Goal: Use online tool/utility: Utilize a website feature to perform a specific function

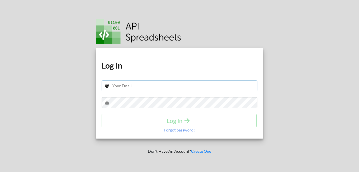
click at [133, 85] on input "text" at bounding box center [180, 86] width 156 height 11
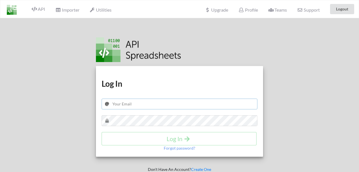
type input "[EMAIL_ADDRESS][DOMAIN_NAME]"
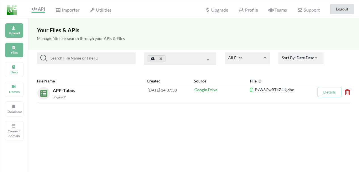
click at [15, 32] on p "Upload" at bounding box center [14, 33] width 14 height 5
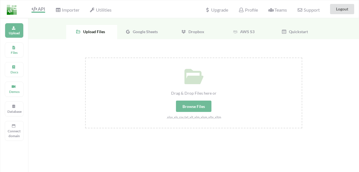
click at [159, 32] on div "Google Sheets" at bounding box center [142, 32] width 51 height 14
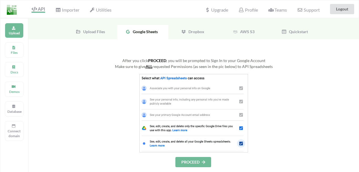
click at [200, 164] on button "PROCEED" at bounding box center [194, 162] width 36 height 10
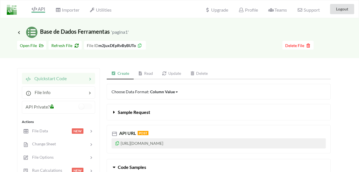
click at [116, 145] on icon at bounding box center [117, 143] width 5 height 4
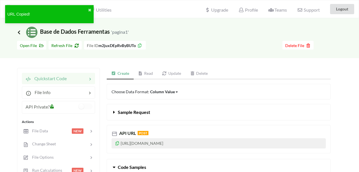
click at [19, 33] on icon at bounding box center [18, 32] width 5 height 5
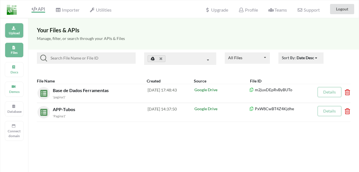
click at [15, 28] on icon at bounding box center [14, 27] width 4 height 3
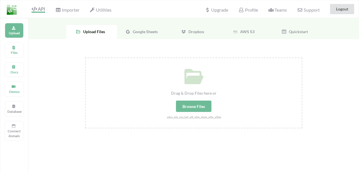
click at [131, 35] on div "Google Sheets" at bounding box center [142, 32] width 51 height 14
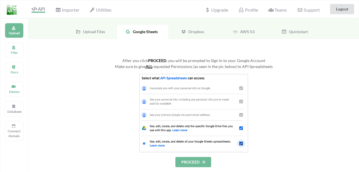
click at [195, 157] on div "After you click PROCEED , you will be prompted to Sign In to your Google Accoun…" at bounding box center [193, 113] width 217 height 110
click at [195, 161] on button "PROCEED" at bounding box center [194, 162] width 36 height 10
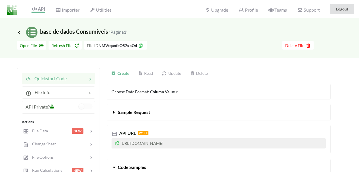
click at [118, 143] on icon at bounding box center [117, 143] width 5 height 4
